Goal: Ask a question

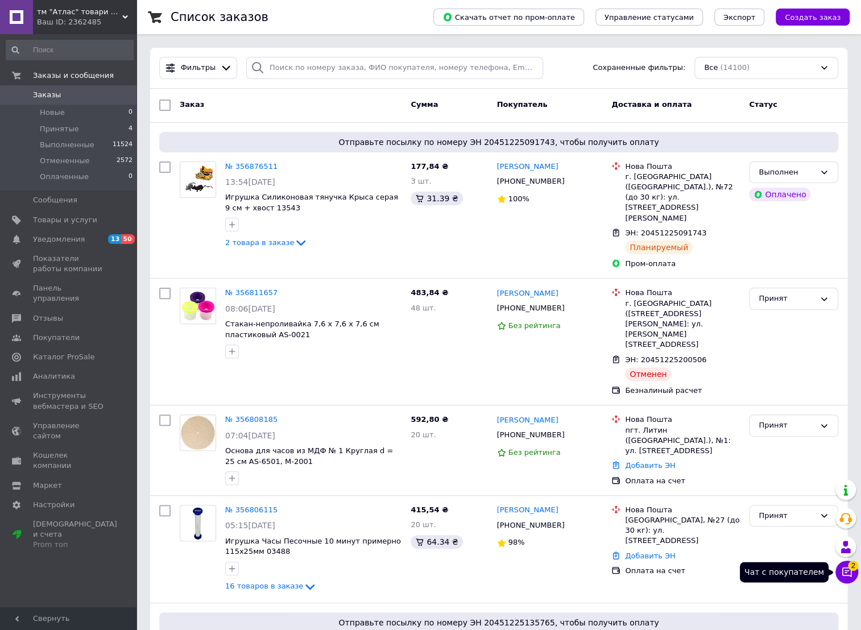
click at [842, 570] on icon at bounding box center [847, 573] width 10 height 10
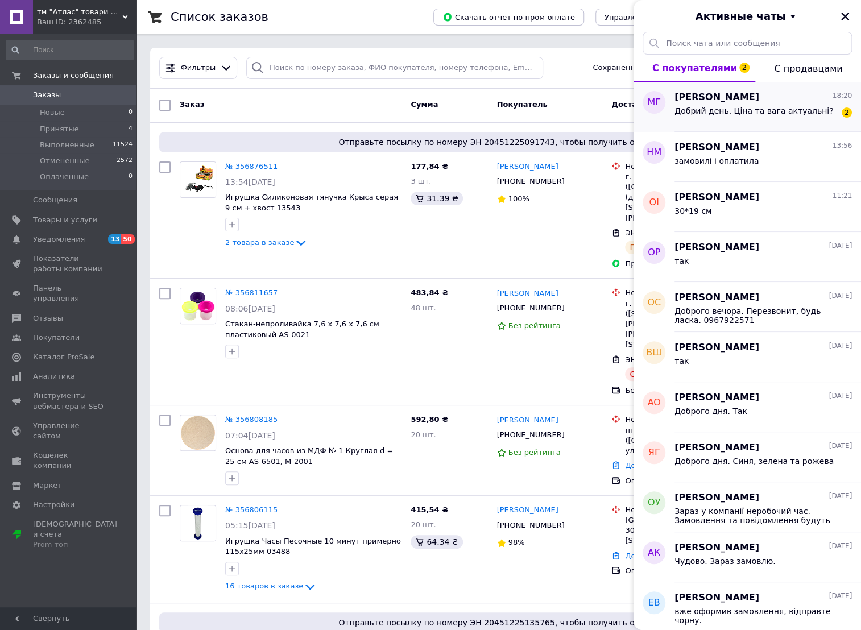
click at [760, 114] on span "Добрий день. Ціна та вага актуальні?" at bounding box center [753, 110] width 159 height 9
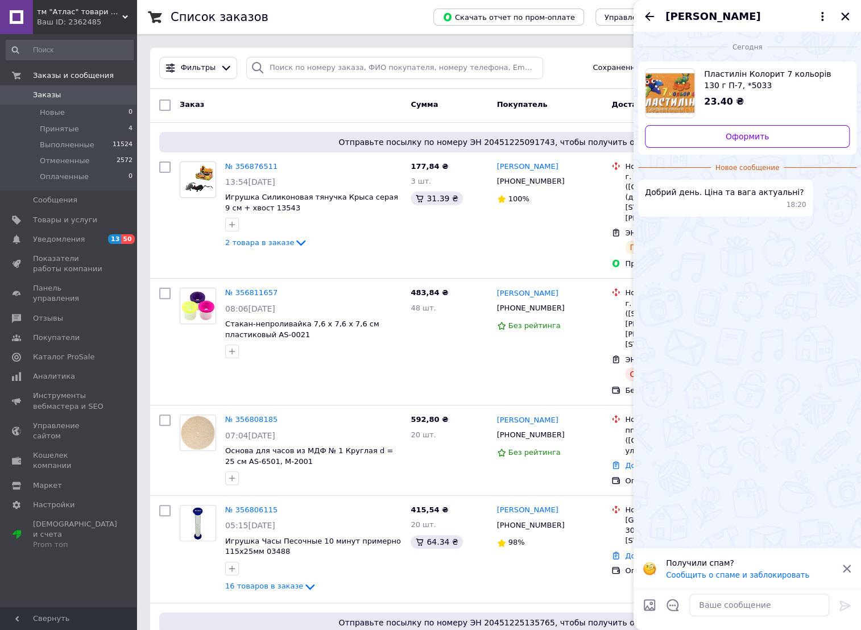
click at [734, 250] on div "Сегодня Пластилін Колорит 7 кольорів 130 г П-7, *5033 23.40 ₴ Оформить Новое со…" at bounding box center [747, 290] width 227 height 516
click at [744, 610] on textarea at bounding box center [759, 605] width 140 height 23
type textarea "так"
click at [848, 606] on icon at bounding box center [844, 606] width 11 height 10
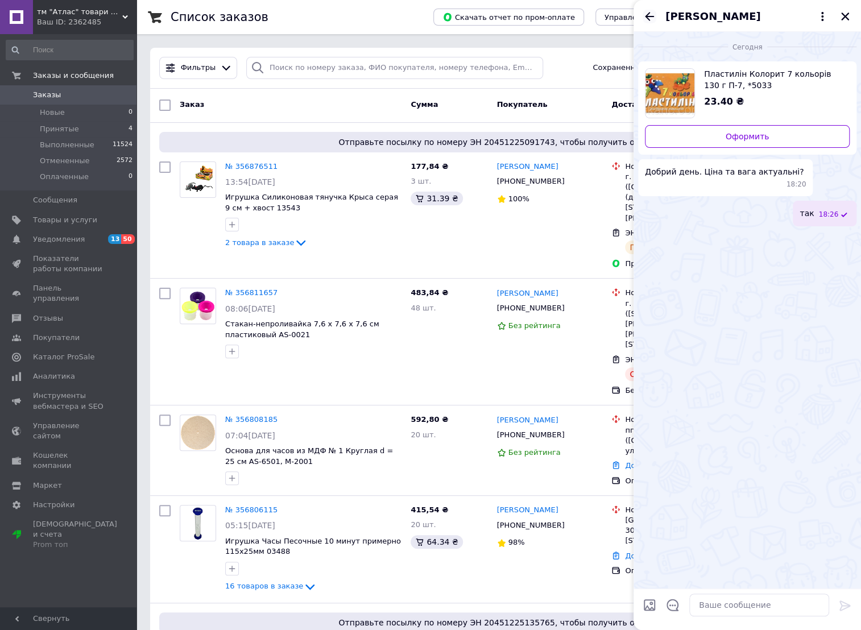
click at [649, 16] on icon "Назад" at bounding box center [649, 16] width 9 height 9
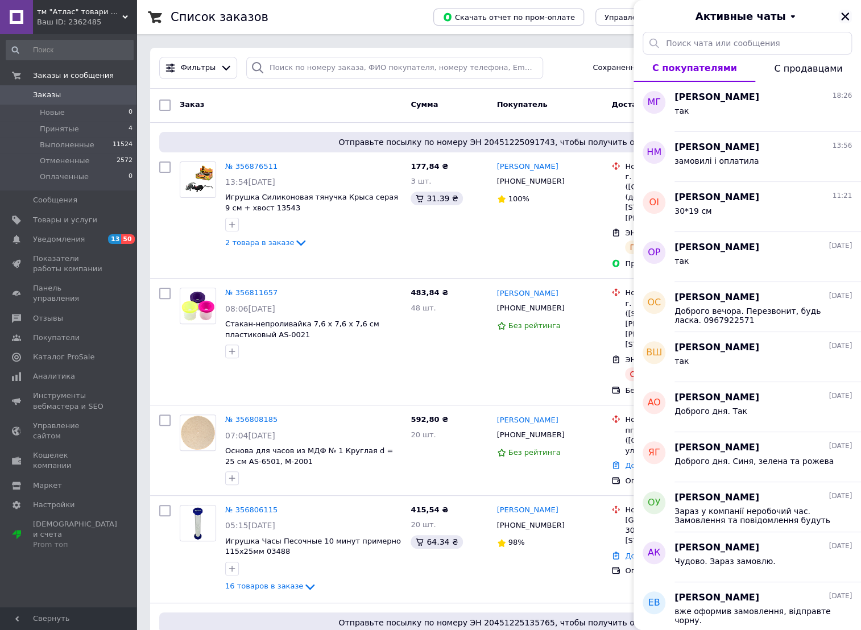
click at [847, 15] on icon "Закрыть" at bounding box center [845, 16] width 10 height 10
